Goal: Obtain resource: Download file/media

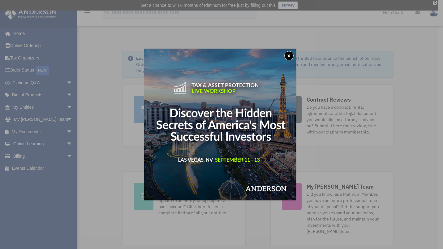
click at [291, 54] on button "x" at bounding box center [288, 55] width 9 height 9
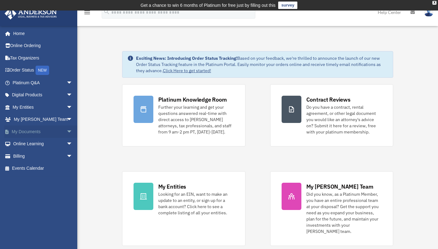
click at [32, 131] on link "My Documents arrow_drop_down" at bounding box center [43, 131] width 78 height 12
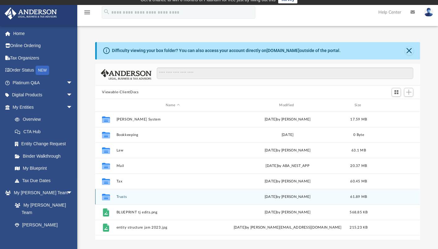
scroll to position [5, 0]
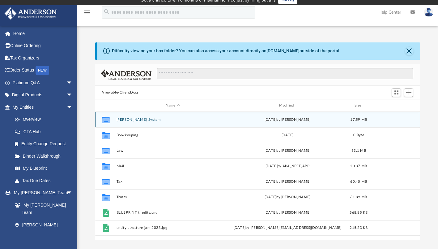
click at [125, 120] on button "[PERSON_NAME] System" at bounding box center [173, 120] width 112 height 4
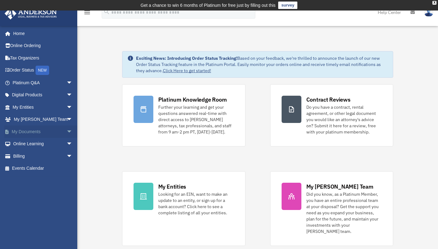
click at [66, 132] on span "arrow_drop_down" at bounding box center [72, 131] width 12 height 13
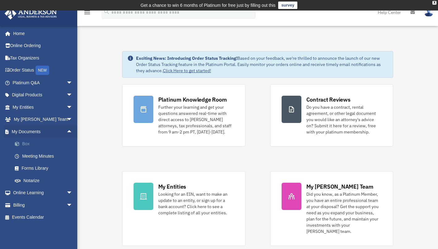
click at [28, 143] on link "Box" at bounding box center [45, 144] width 73 height 12
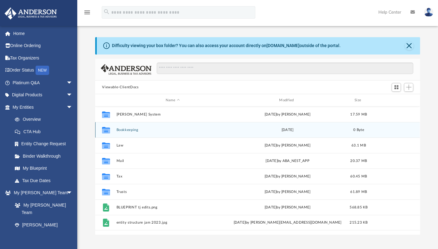
scroll to position [136, 320]
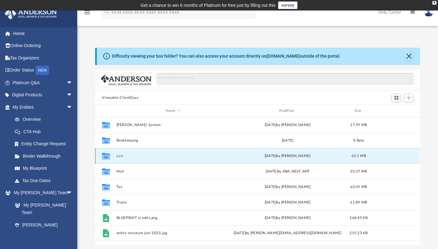
click at [119, 157] on button "Law" at bounding box center [173, 156] width 112 height 4
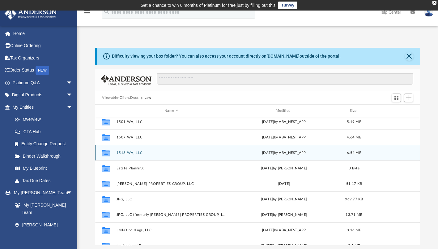
scroll to position [53, 0]
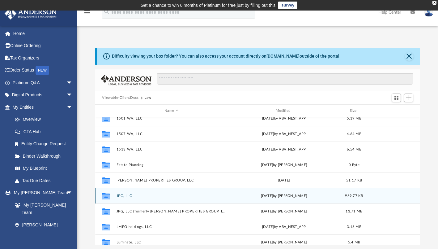
click at [127, 196] on button "JPG, LLC" at bounding box center [172, 196] width 110 height 4
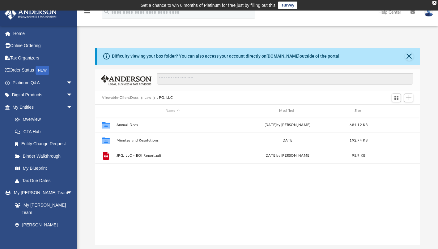
scroll to position [0, 0]
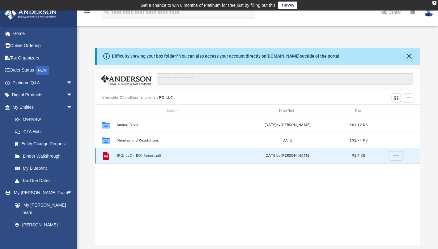
click at [148, 156] on button "JPG, LLC - BOI Report.pdf" at bounding box center [173, 156] width 112 height 4
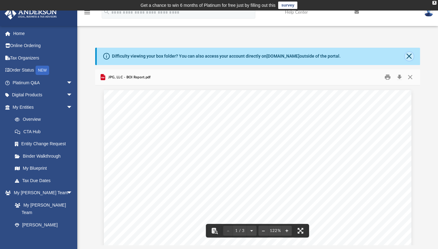
click at [408, 55] on button "Close" at bounding box center [409, 56] width 9 height 9
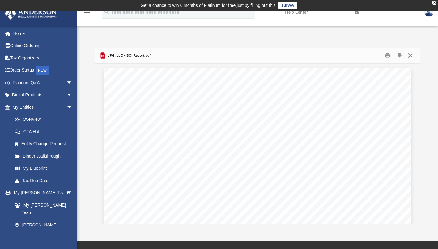
click at [410, 54] on button "Close" at bounding box center [410, 56] width 11 height 10
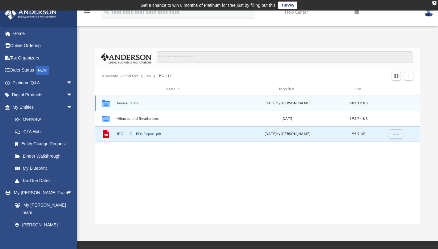
click at [124, 102] on button "Annual Docs" at bounding box center [173, 103] width 112 height 4
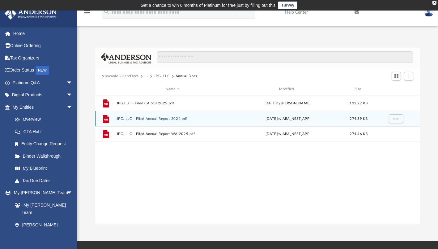
click at [163, 122] on div "File JPG, LLC - Filed Annual Report 2024.pdf Mon Apr 22 2024 by ABA_NEST_APP 27…" at bounding box center [257, 118] width 325 height 15
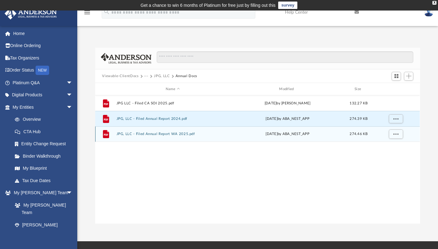
click at [157, 133] on button "JPG, LLC - Filed Annual Report WA 2025.pdf" at bounding box center [173, 134] width 112 height 4
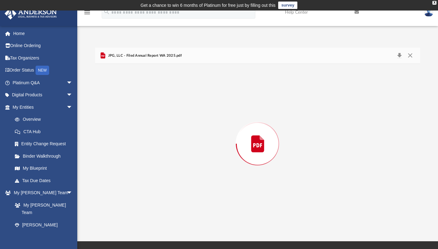
click at [157, 133] on div "Preview" at bounding box center [257, 144] width 325 height 160
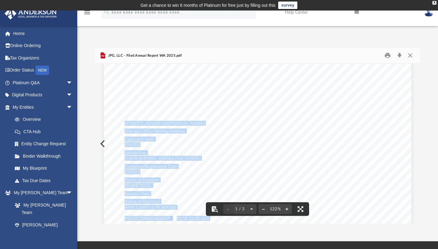
drag, startPoint x: 123, startPoint y: 123, endPoint x: 241, endPoint y: 121, distance: 118.5
click at [241, 121] on div "Filed Secretary of State State of Washington Date Filed: 03/19/2025 Effective D…" at bounding box center [258, 132] width 308 height 398
drag, startPoint x: 241, startPoint y: 121, endPoint x: 216, endPoint y: 103, distance: 31.3
click at [216, 103] on div "Filed Secretary of State State of Washington Date Filed: 03/19/2025 Effective D…" at bounding box center [258, 132] width 308 height 398
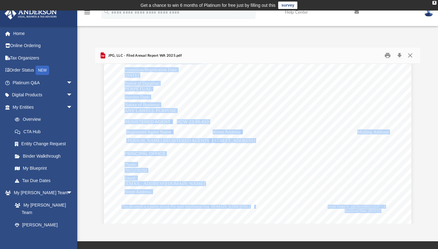
scroll to position [232, 0]
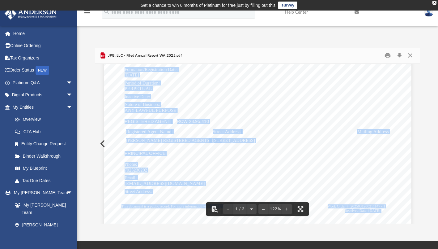
click at [259, 159] on div "Filed Secretary of State State of Washington Date Filed: 03/19/2025 Effective D…" at bounding box center [258, 35] width 308 height 398
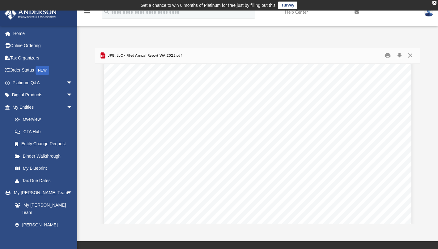
scroll to position [0, 0]
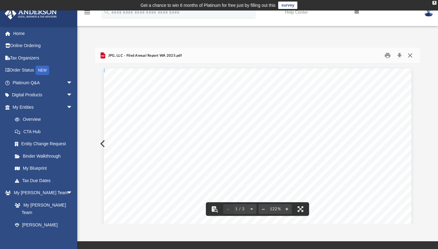
click at [410, 54] on button "Close" at bounding box center [410, 56] width 11 height 10
